Goal: Information Seeking & Learning: Check status

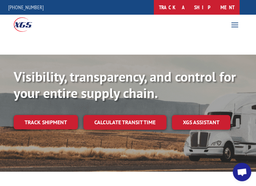
click at [217, 8] on link "track a shipment" at bounding box center [197, 7] width 86 height 15
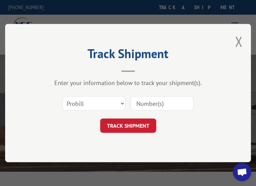
click at [153, 103] on input at bounding box center [162, 103] width 63 height 14
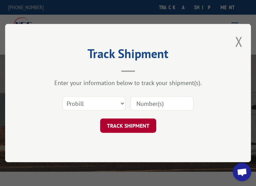
paste input "17552107"
type input "17552107"
click at [130, 121] on button "TRACK SHIPMENT" at bounding box center [128, 126] width 56 height 14
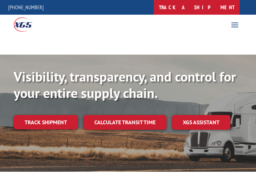
click at [214, 6] on link "track a shipment" at bounding box center [197, 7] width 86 height 15
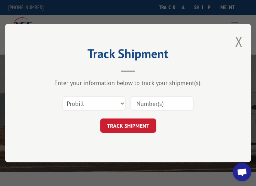
click at [162, 104] on input at bounding box center [162, 103] width 63 height 14
paste input "17597672"
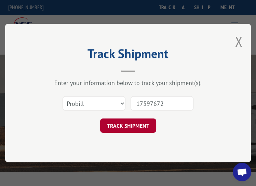
type input "17597672"
click at [127, 126] on button "TRACK SHIPMENT" at bounding box center [128, 126] width 56 height 14
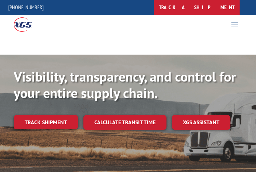
click at [212, 8] on link "track a shipment" at bounding box center [197, 7] width 86 height 15
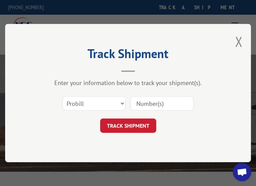
click at [153, 97] on input at bounding box center [162, 103] width 63 height 14
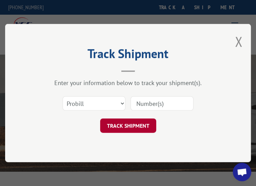
paste input "17566059"
type input "17566059"
click at [135, 126] on button "TRACK SHIPMENT" at bounding box center [128, 126] width 56 height 14
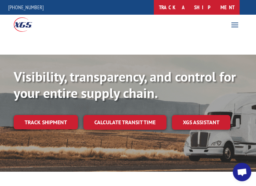
click at [218, 6] on link "track a shipment" at bounding box center [197, 7] width 86 height 15
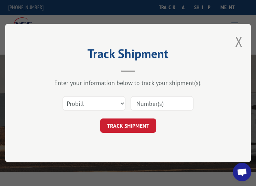
click at [150, 102] on input at bounding box center [162, 103] width 63 height 14
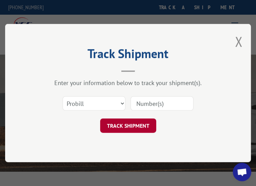
paste input "17593075"
type input "17593075"
click at [124, 128] on button "TRACK SHIPMENT" at bounding box center [128, 126] width 56 height 14
